Goal: Register for event/course

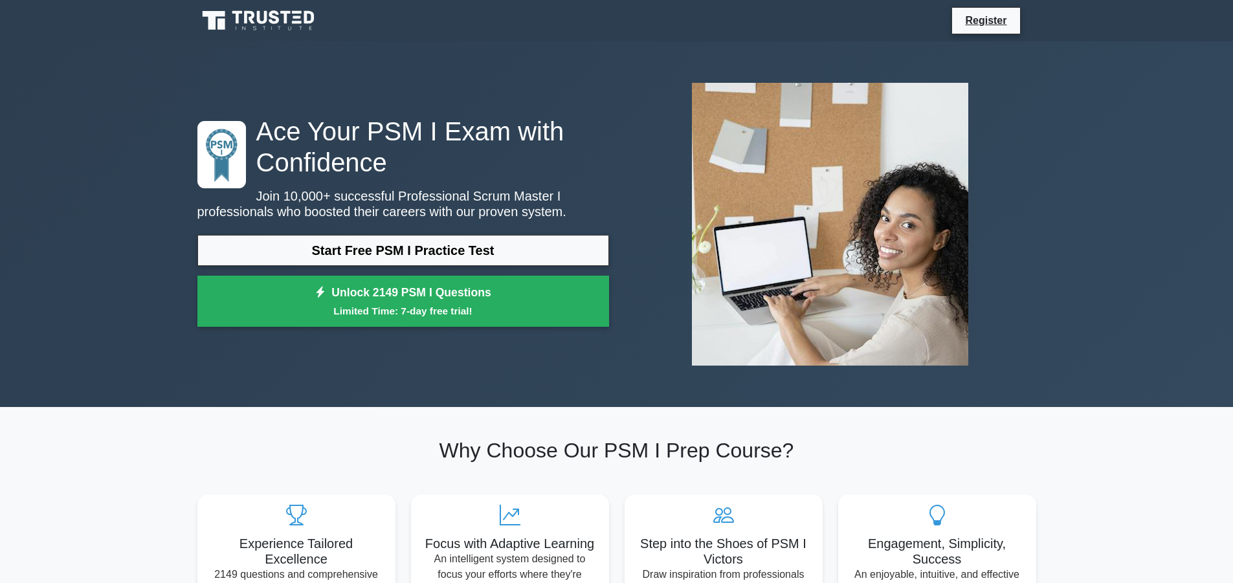
click at [395, 242] on link "Start Free PSM I Practice Test" at bounding box center [403, 250] width 412 height 31
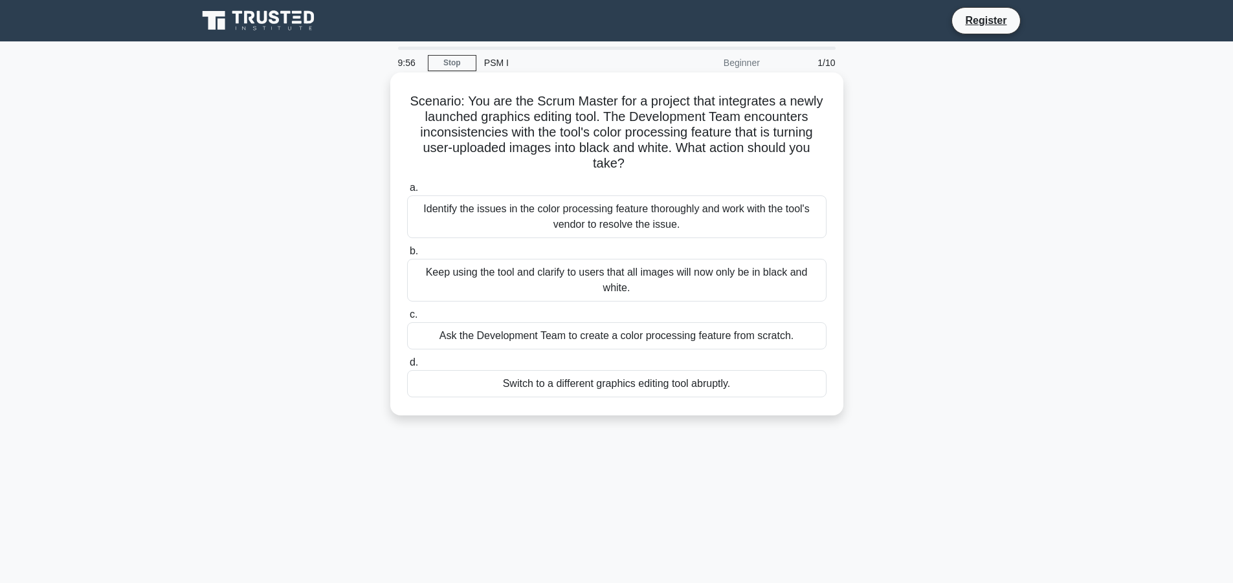
click at [547, 208] on div "Identify the issues in the color processing feature thoroughly and work with th…" at bounding box center [616, 216] width 419 height 43
click at [407, 192] on input "a. Identify the issues in the color processing feature thoroughly and work with…" at bounding box center [407, 188] width 0 height 8
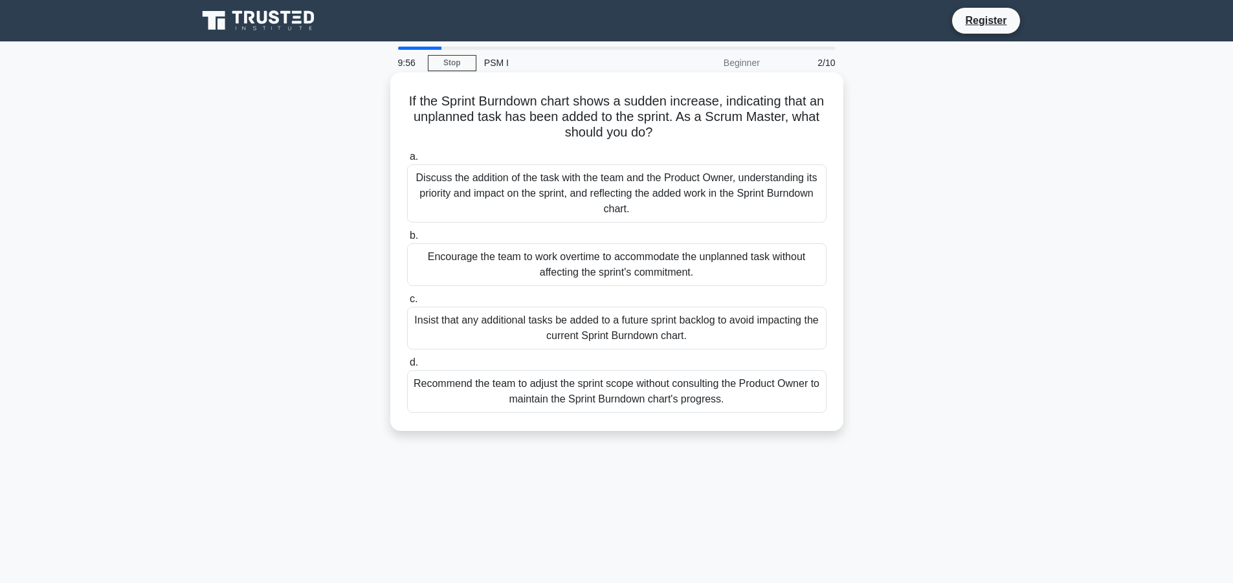
click at [549, 214] on div "Discuss the addition of the task with the team and the Product Owner, understan…" at bounding box center [616, 193] width 419 height 58
click at [407, 161] on input "a. Discuss the addition of the task with the team and the Product Owner, unders…" at bounding box center [407, 157] width 0 height 8
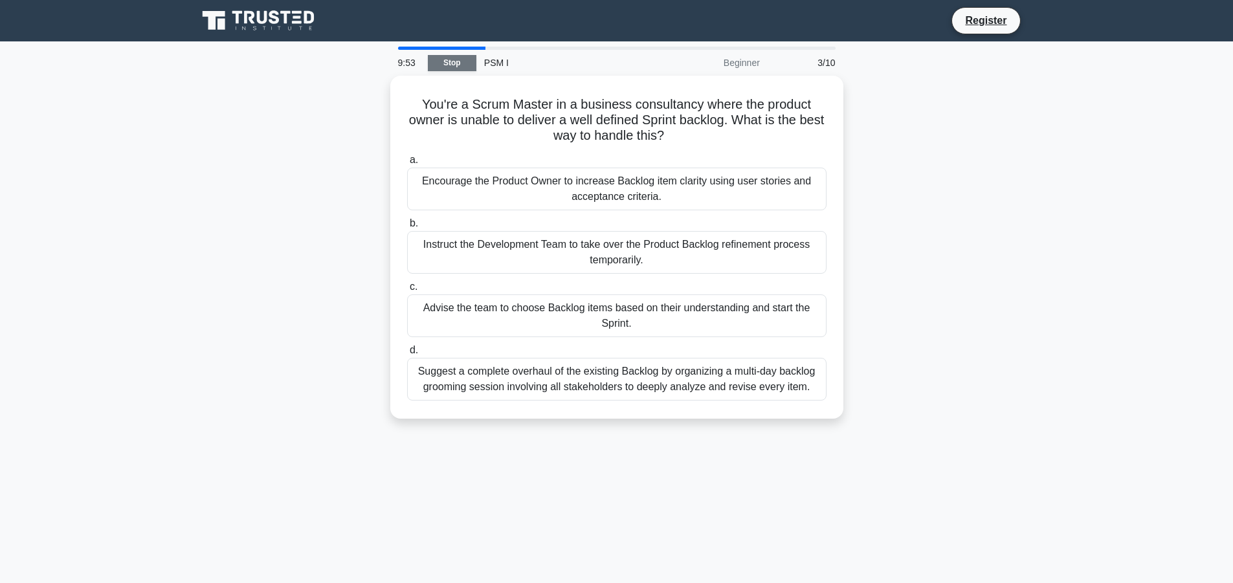
click at [456, 69] on link "Stop" at bounding box center [452, 63] width 49 height 16
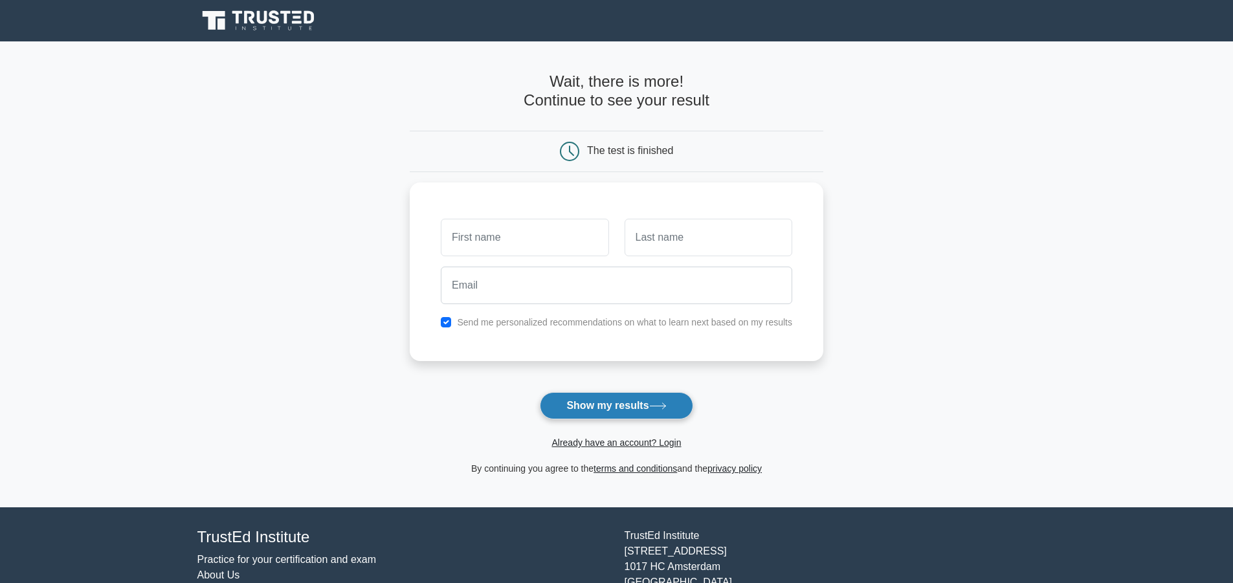
click at [575, 399] on button "Show my results" at bounding box center [616, 405] width 153 height 27
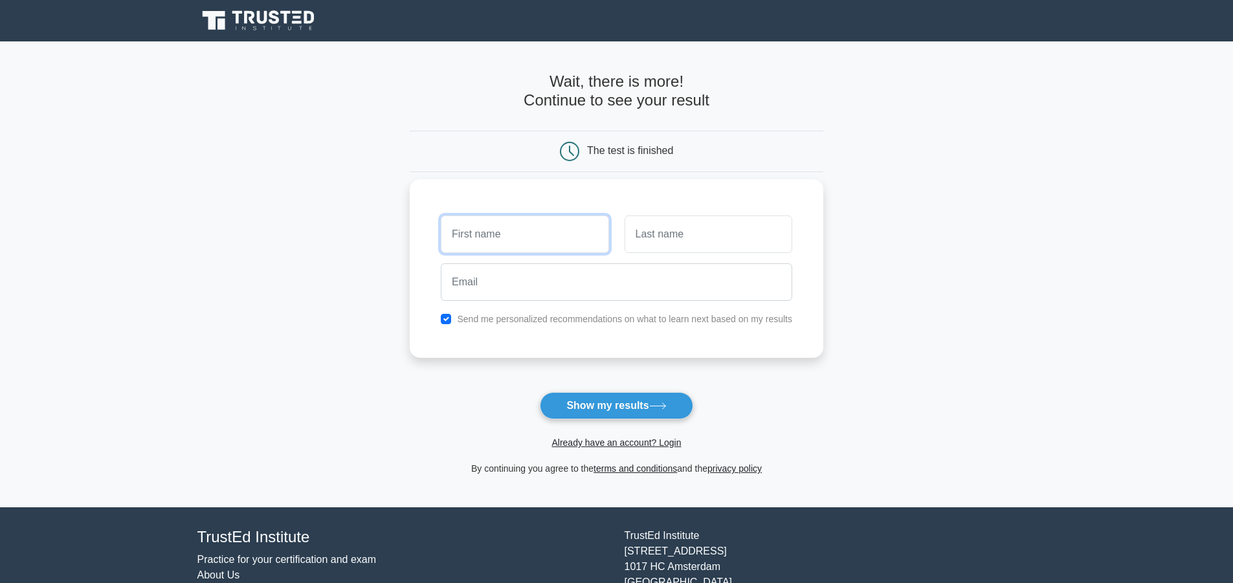
click at [542, 239] on input "text" at bounding box center [525, 234] width 168 height 38
type input "nam"
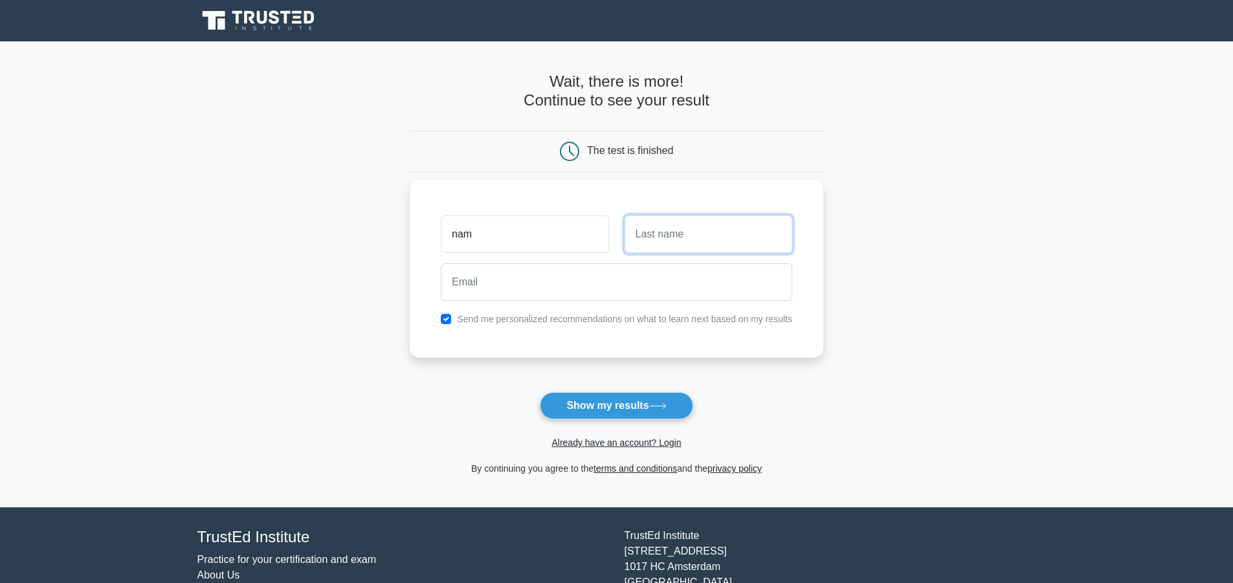
click at [681, 245] on input "text" at bounding box center [708, 234] width 168 height 38
type input "nam"
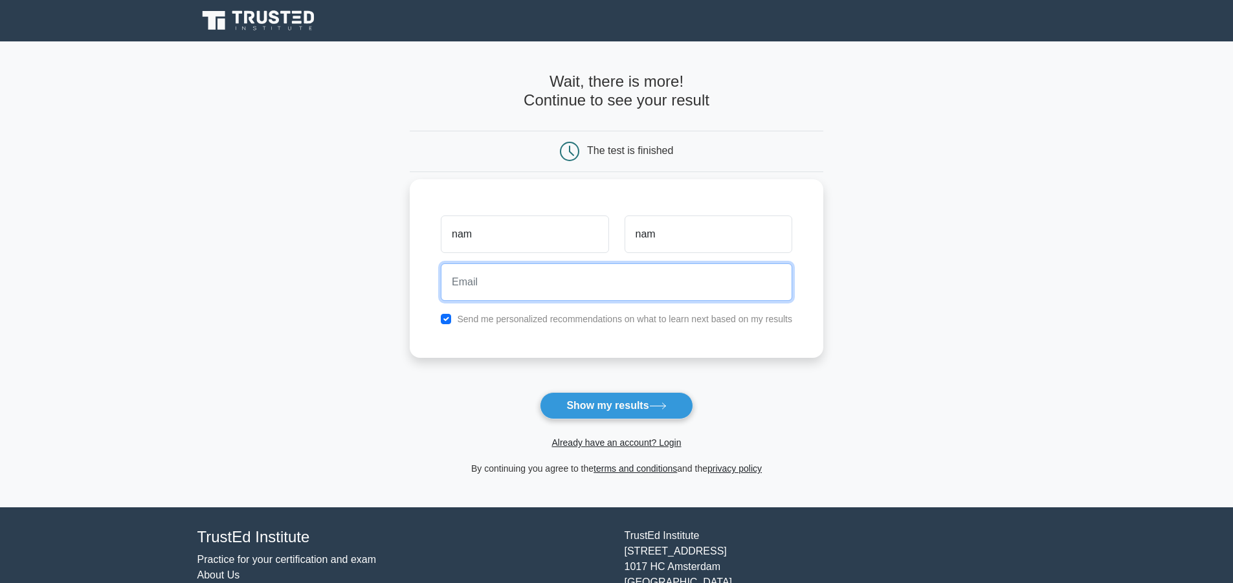
click at [660, 280] on input "email" at bounding box center [616, 282] width 351 height 38
type input "[EMAIL_ADDRESS][DOMAIN_NAME]"
click at [540, 392] on button "Show my results" at bounding box center [616, 405] width 153 height 27
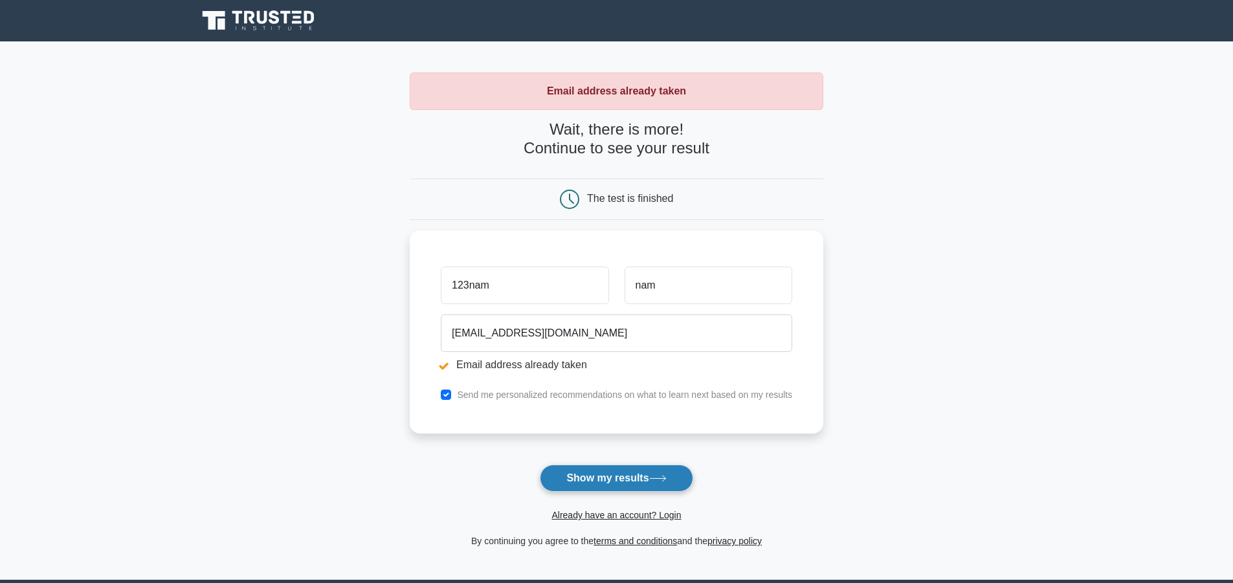
type input "123nam"
click at [560, 474] on button "Show my results" at bounding box center [616, 478] width 153 height 27
type input "123nam"
click at [591, 485] on button "Show my results" at bounding box center [616, 478] width 153 height 27
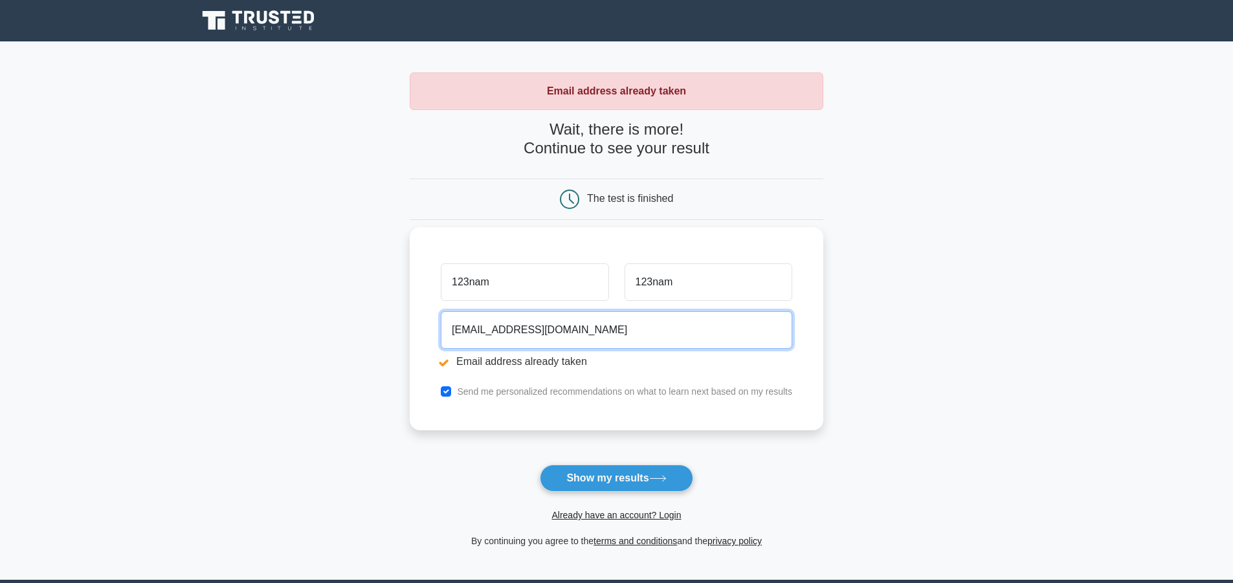
click at [520, 318] on input "[EMAIL_ADDRESS][DOMAIN_NAME]" at bounding box center [616, 330] width 351 height 38
